Goal: Contribute content

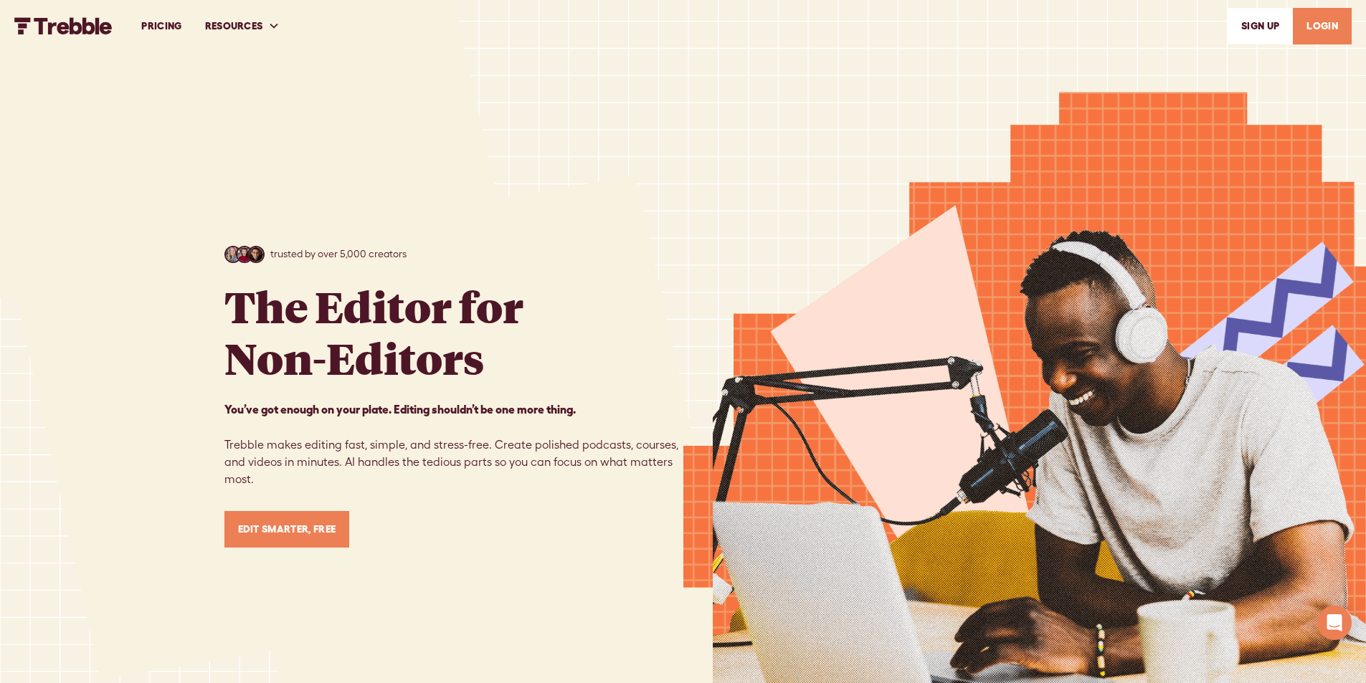
click at [1328, 24] on link "LOGIN" at bounding box center [1322, 26] width 59 height 37
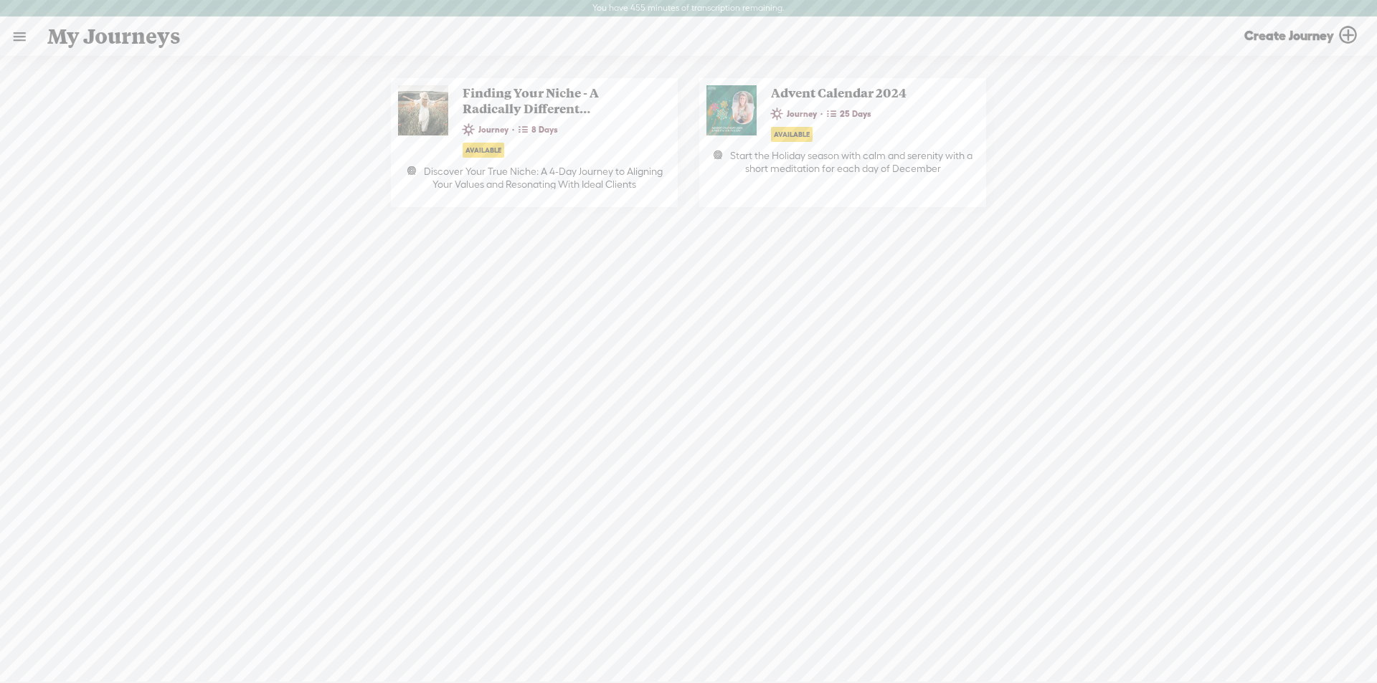
click at [14, 39] on link at bounding box center [19, 36] width 37 height 37
click at [63, 303] on div "MY LIBRARY" at bounding box center [83, 307] width 66 height 12
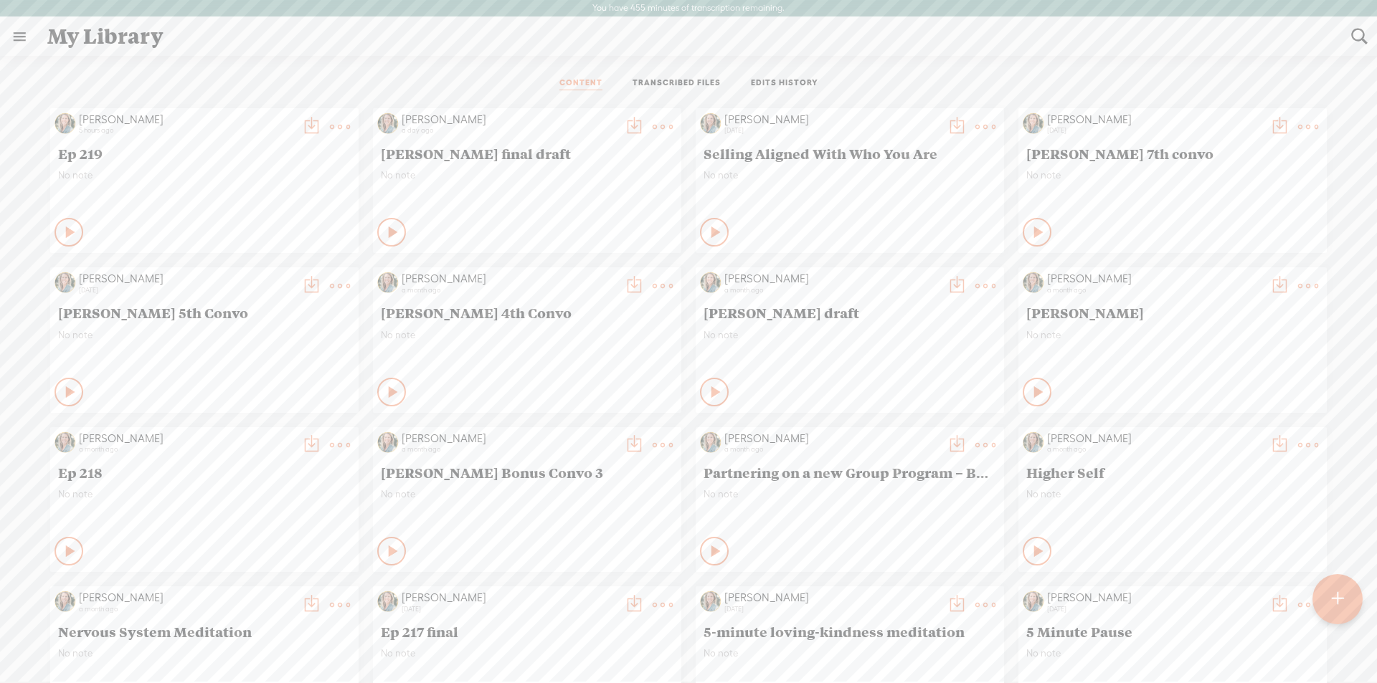
click at [1335, 599] on t at bounding box center [1337, 600] width 12 height 32
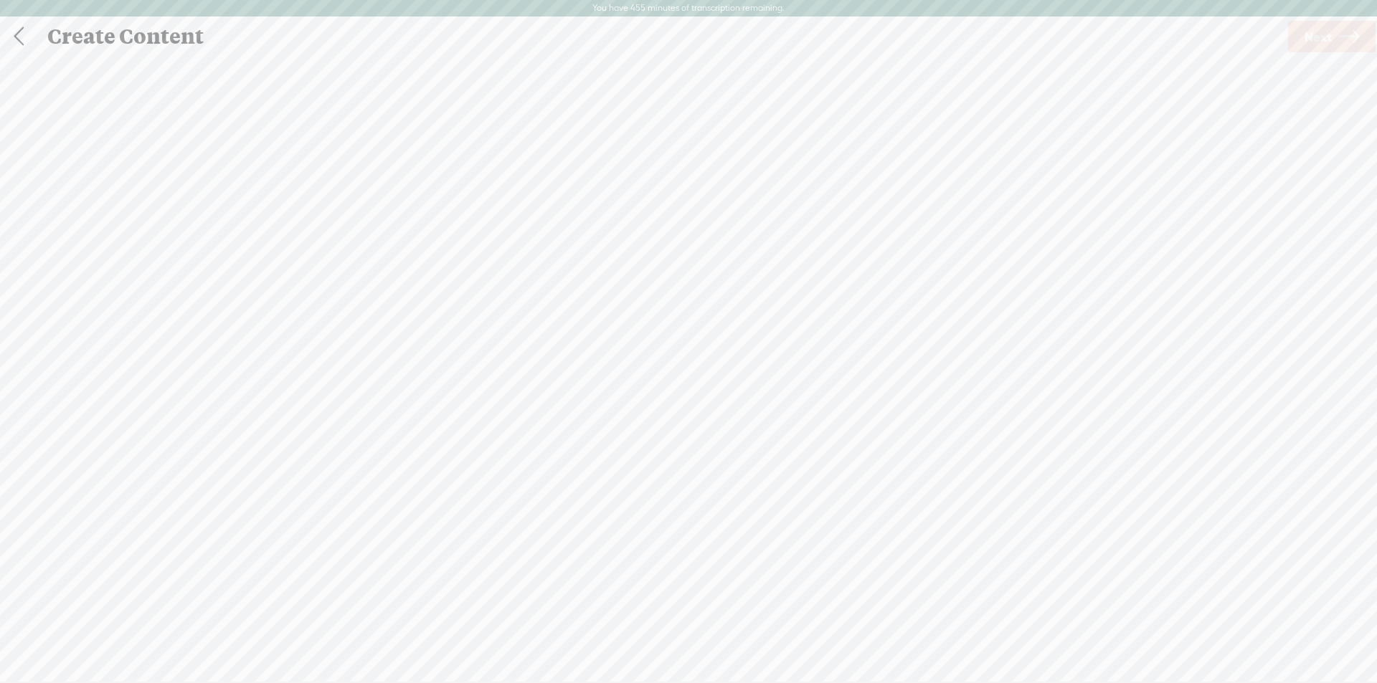
scroll to position [1, 0]
click at [668, 415] on span "Click to browse , or drag & drop your audio or video file here (File duration m…" at bounding box center [688, 416] width 311 height 41
